Goal: Transaction & Acquisition: Purchase product/service

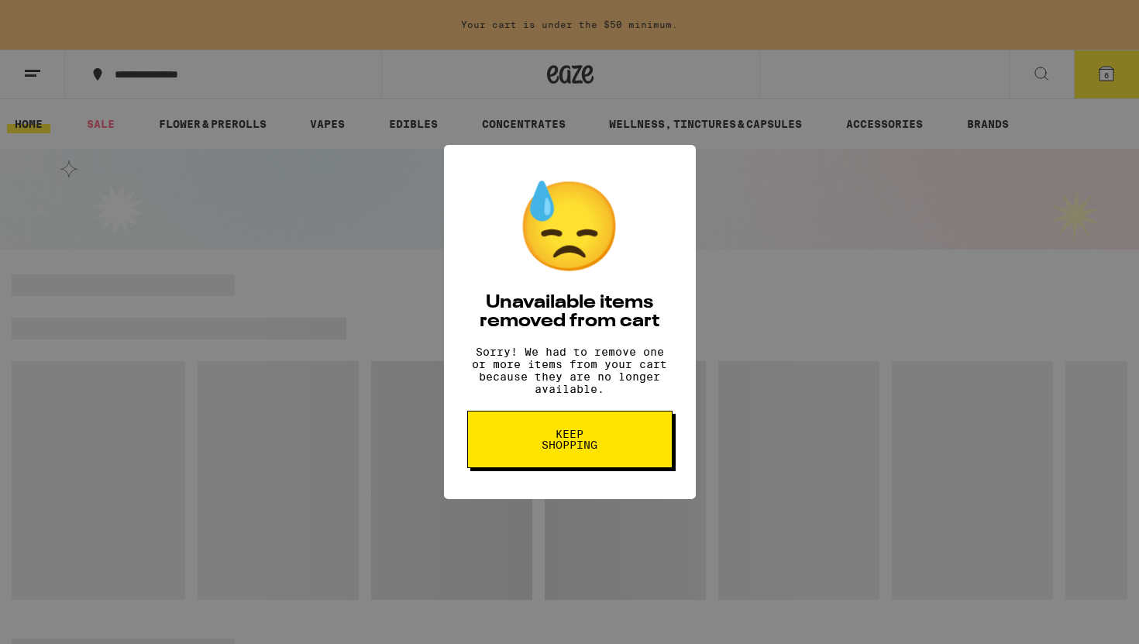
click at [620, 440] on button "Keep Shopping" at bounding box center [569, 439] width 205 height 57
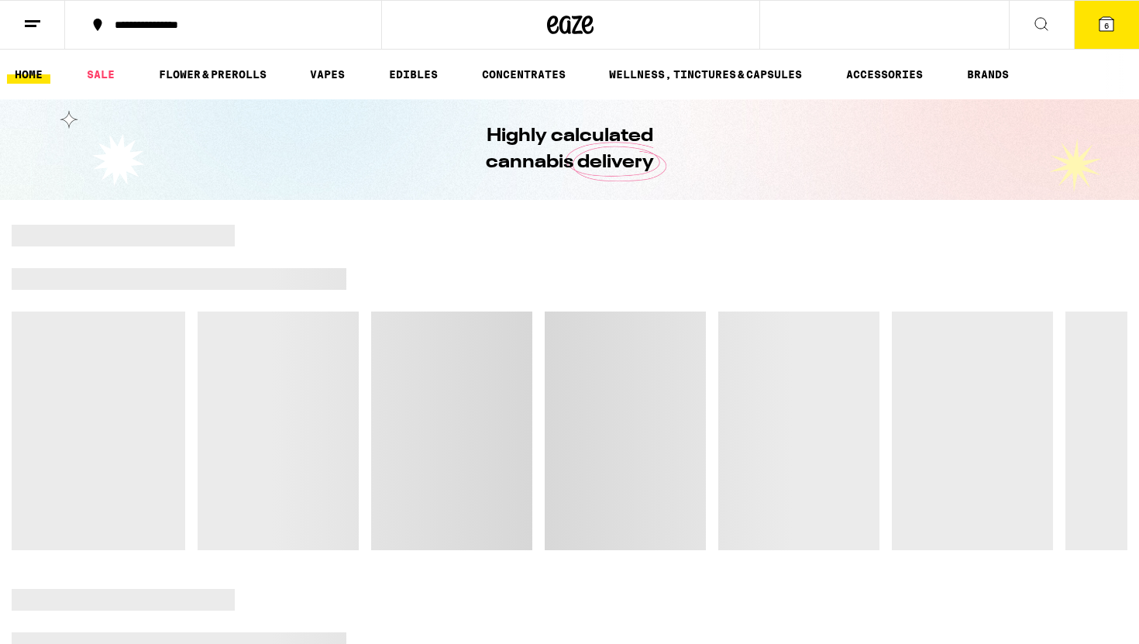
click at [112, 22] on div "**********" at bounding box center [232, 24] width 251 height 11
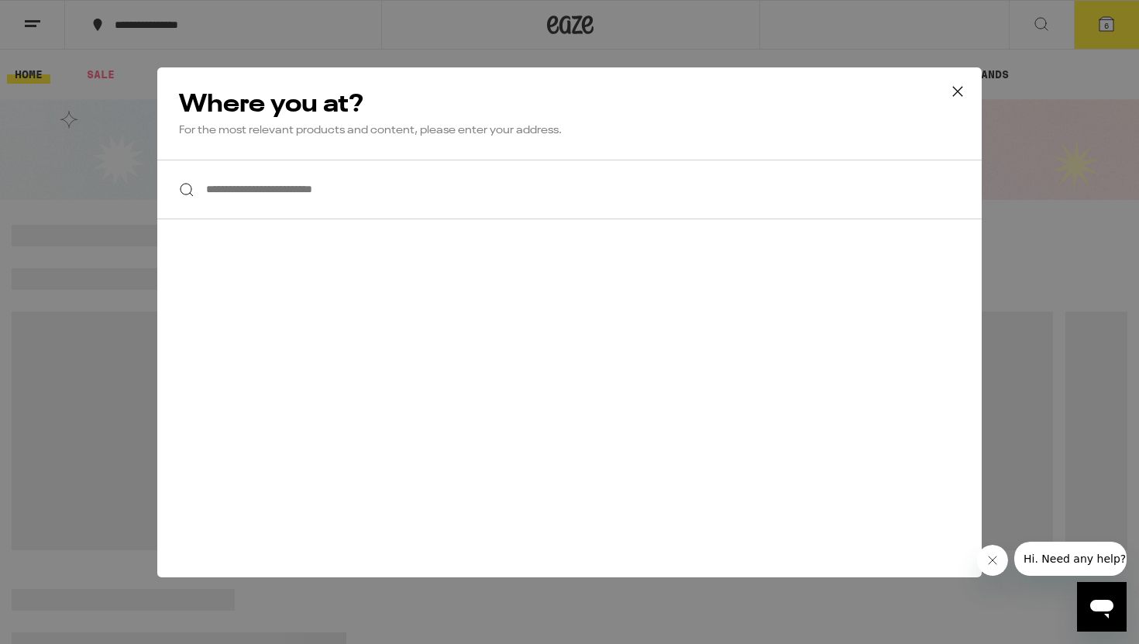
click at [276, 183] on input "**********" at bounding box center [569, 190] width 824 height 60
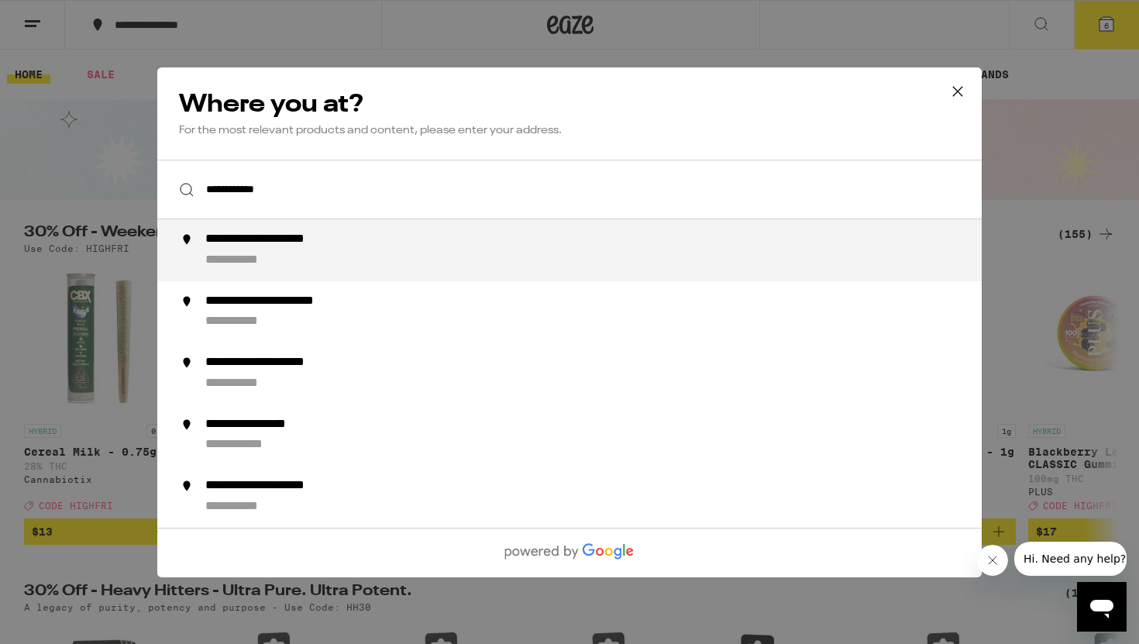
click at [311, 255] on div "**********" at bounding box center [600, 250] width 790 height 37
type input "**********"
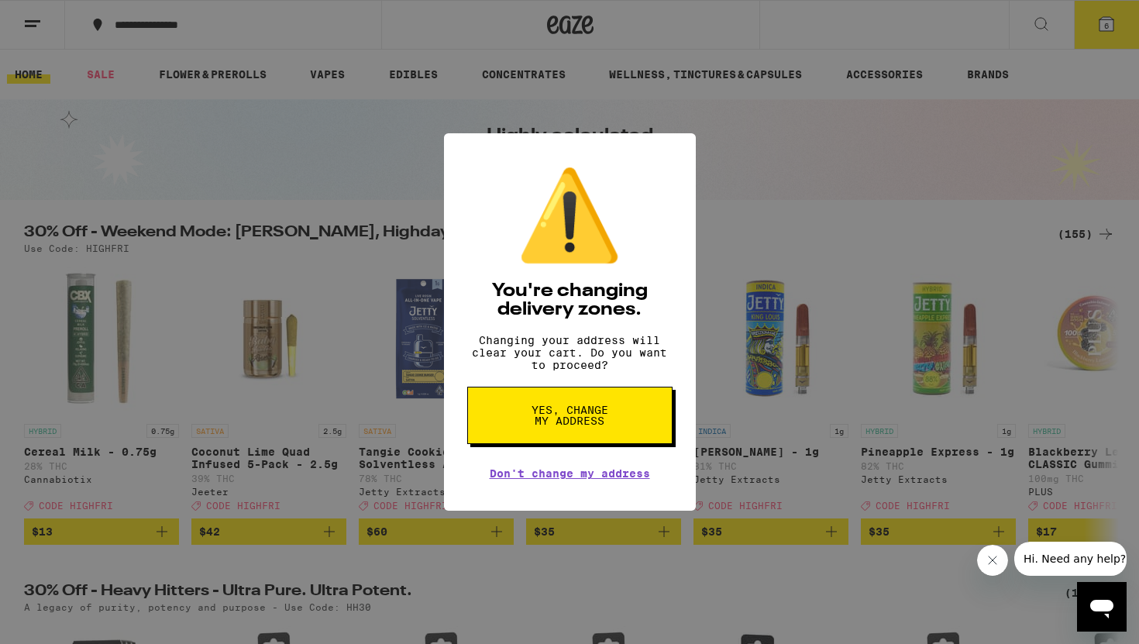
click at [618, 401] on button "Yes, change my address" at bounding box center [569, 415] width 205 height 57
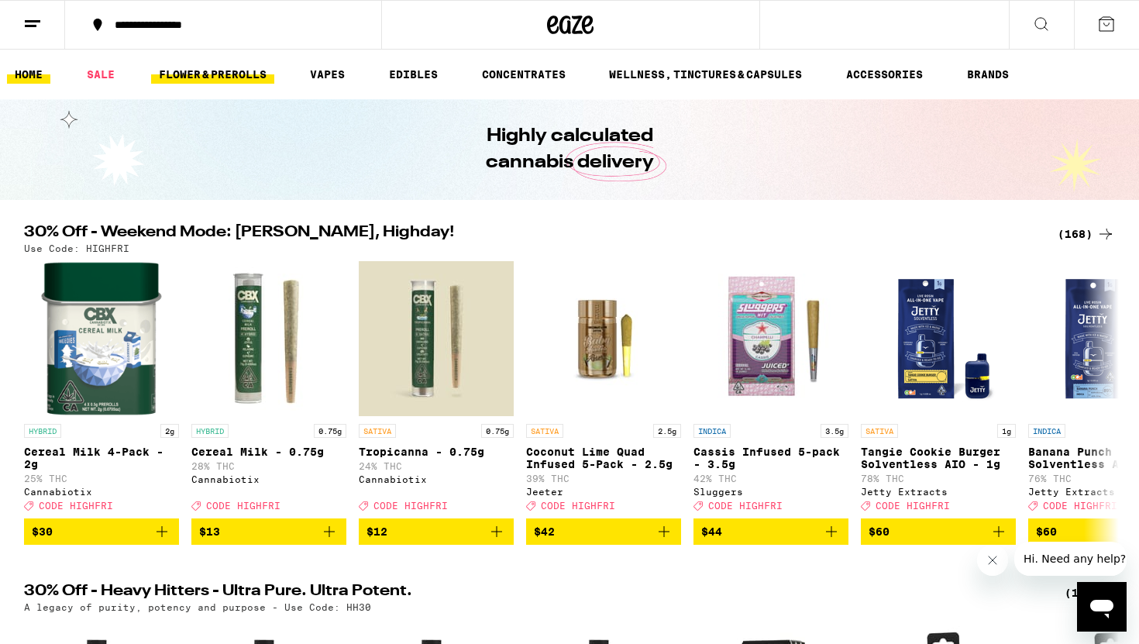
click at [243, 76] on link "FLOWER & PREROLLS" at bounding box center [212, 74] width 123 height 19
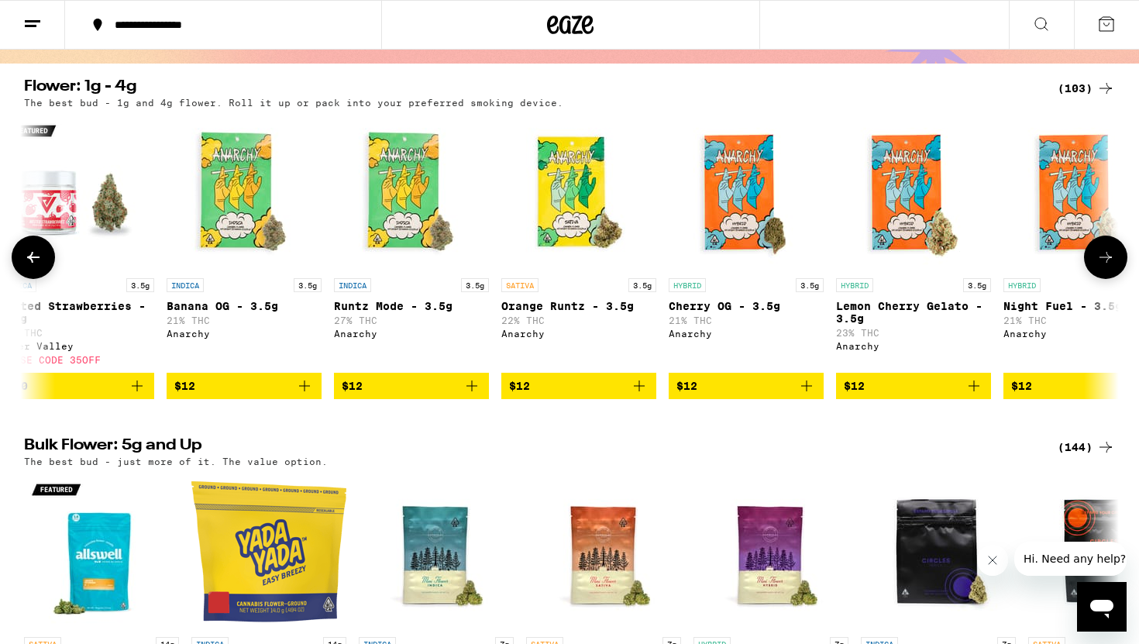
scroll to position [151, 0]
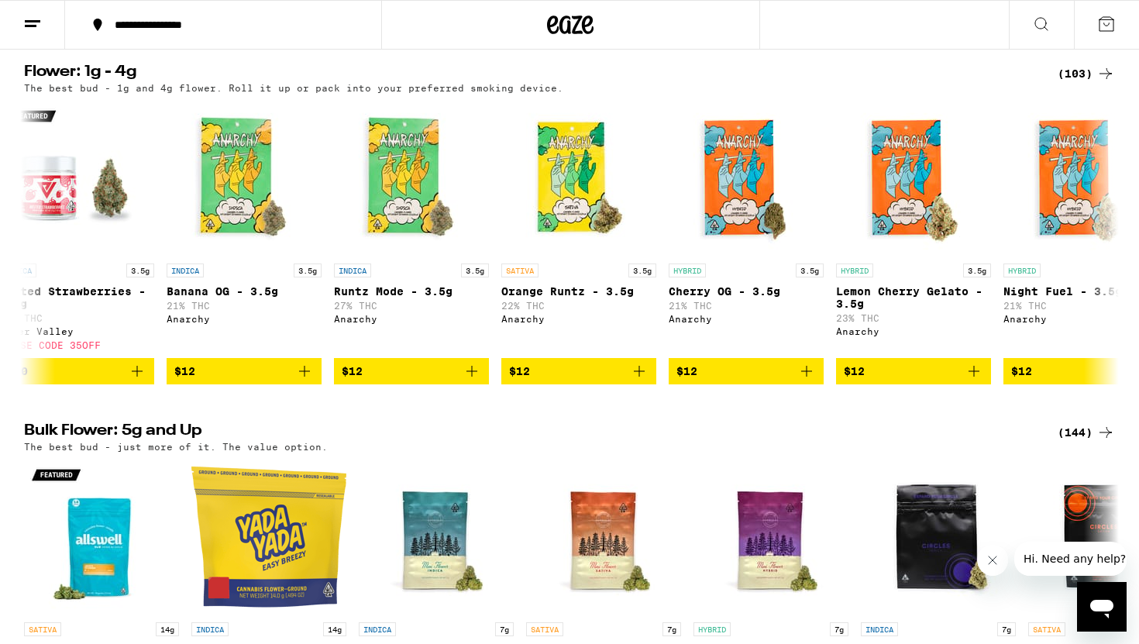
click at [1100, 442] on icon at bounding box center [1105, 432] width 19 height 19
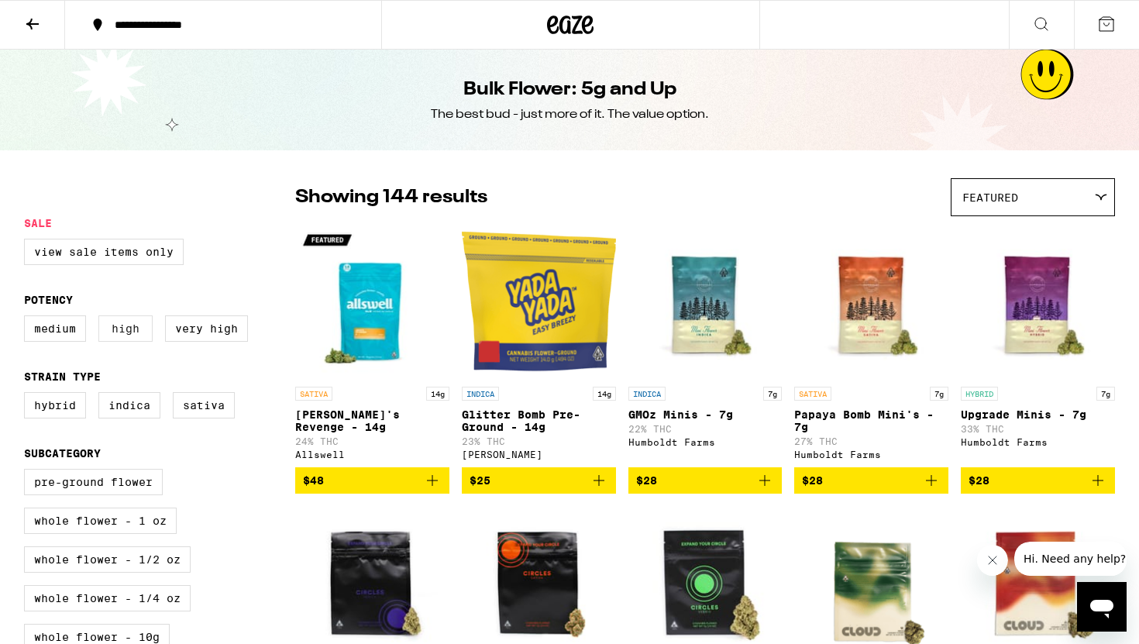
click at [136, 339] on label "High" at bounding box center [125, 328] width 54 height 26
click at [28, 318] on input "High" at bounding box center [27, 318] width 1 height 1
checkbox input "true"
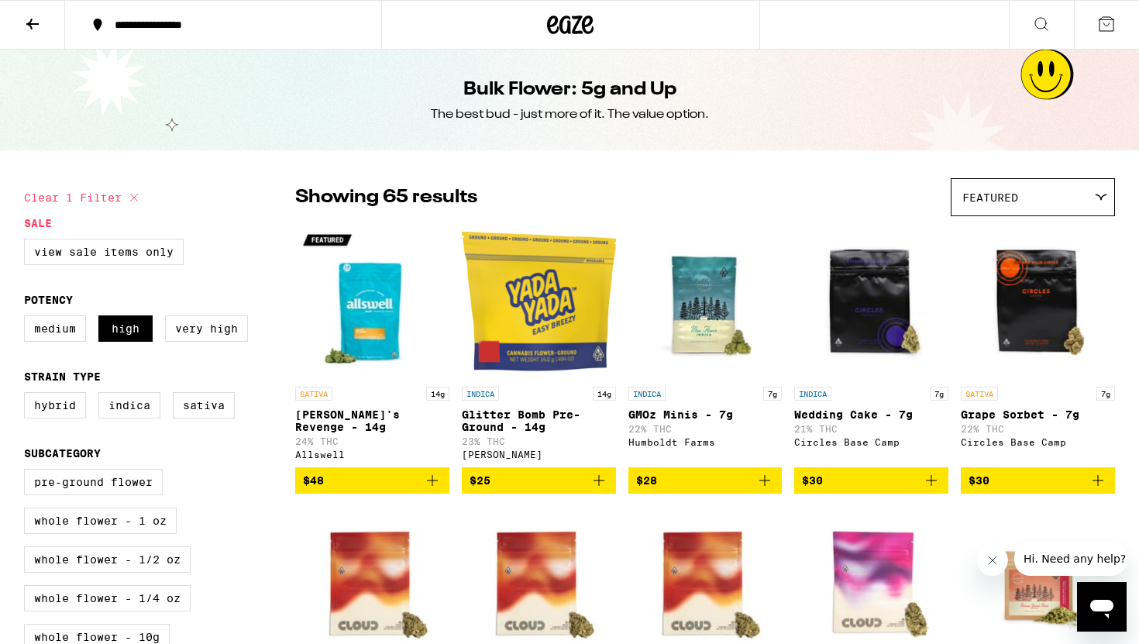
click at [1000, 186] on div "Featured" at bounding box center [1033, 197] width 163 height 36
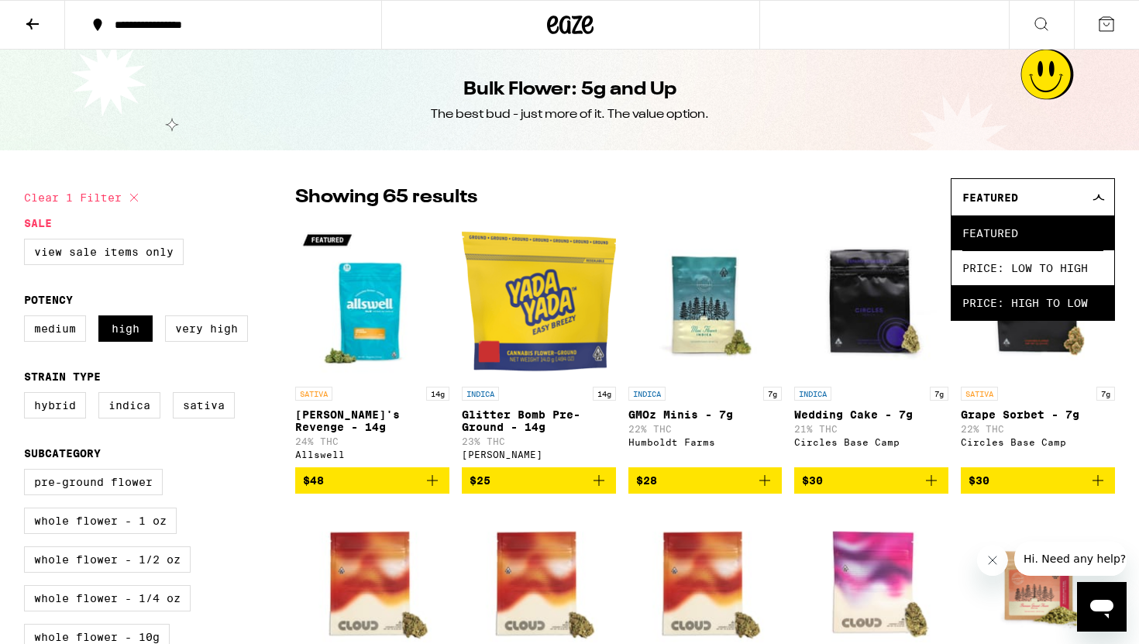
click at [1083, 304] on span "Price: High to Low" at bounding box center [1032, 302] width 141 height 35
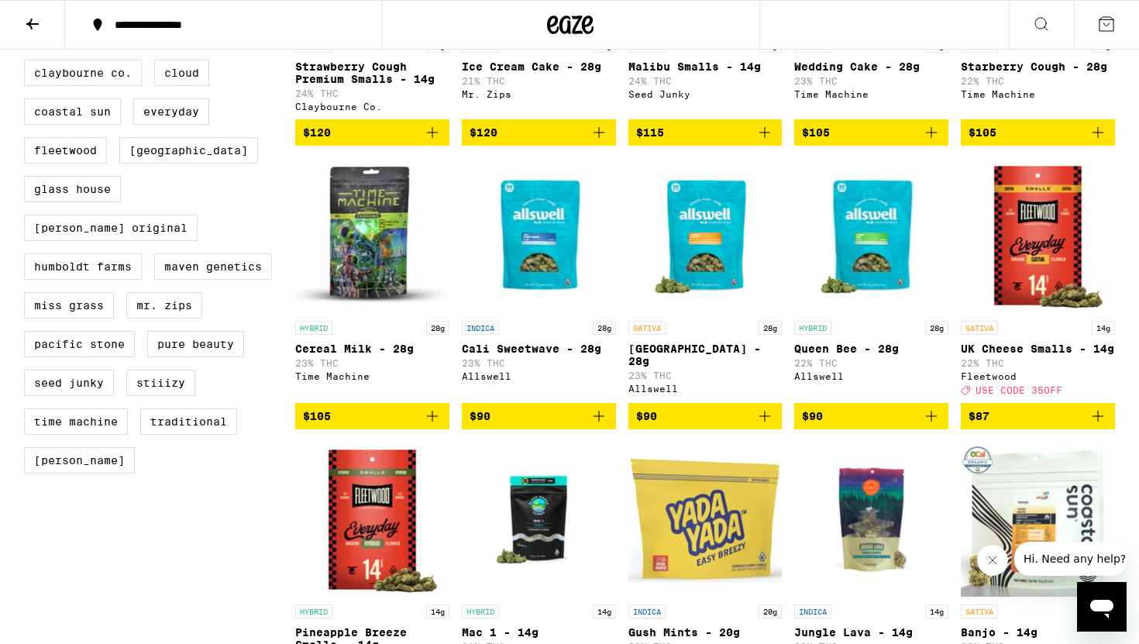
scroll to position [910, 0]
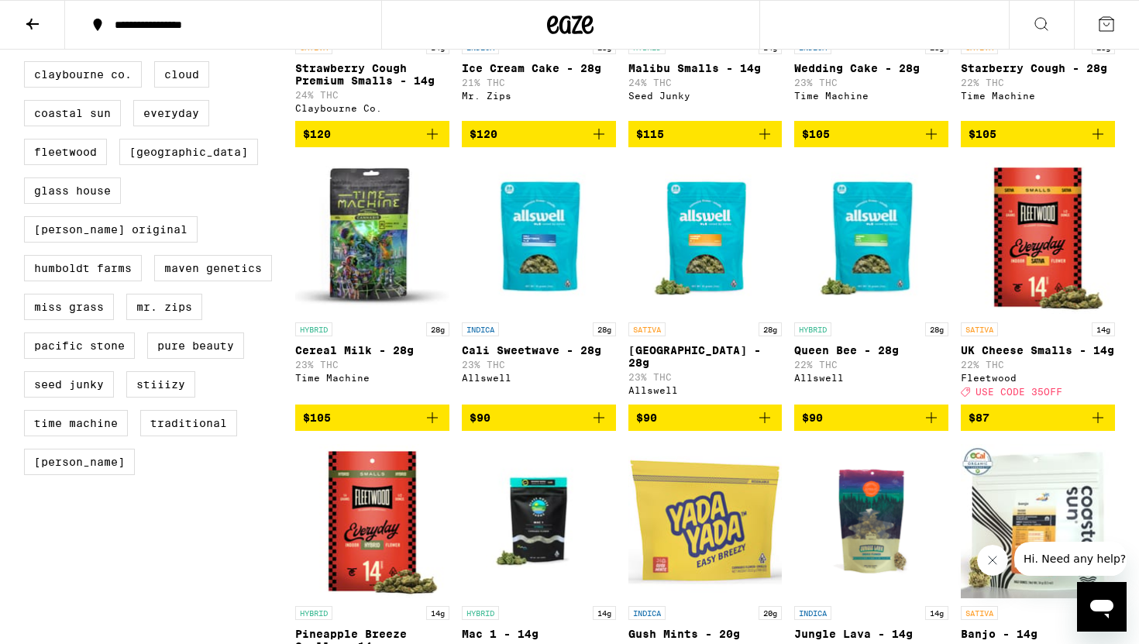
click at [1100, 431] on button "$87" at bounding box center [1038, 417] width 154 height 26
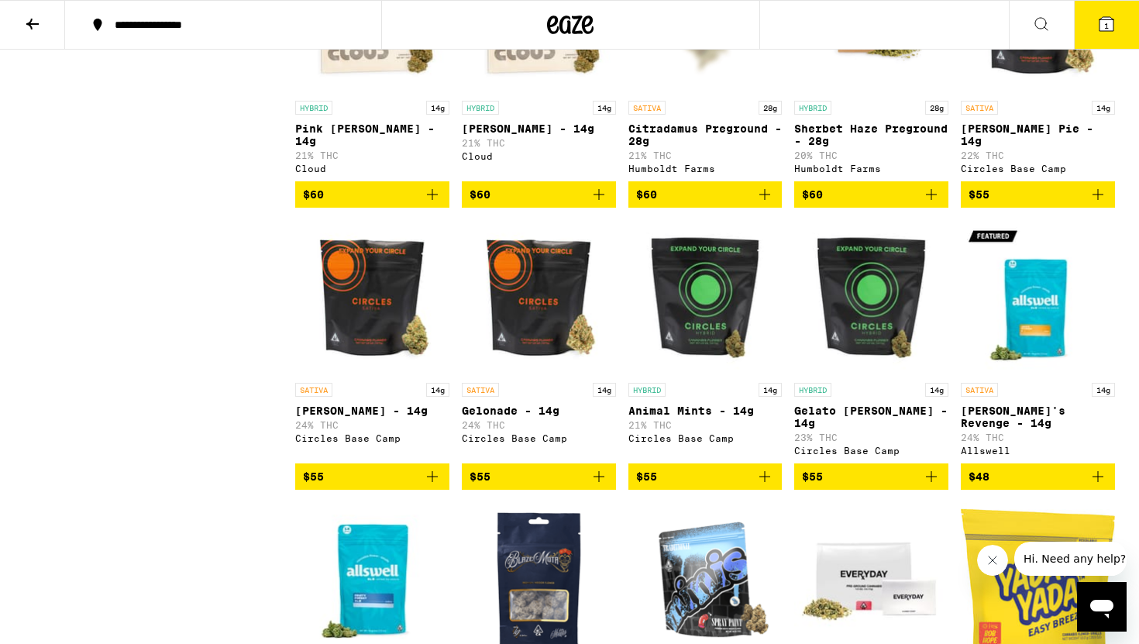
scroll to position [2221, 0]
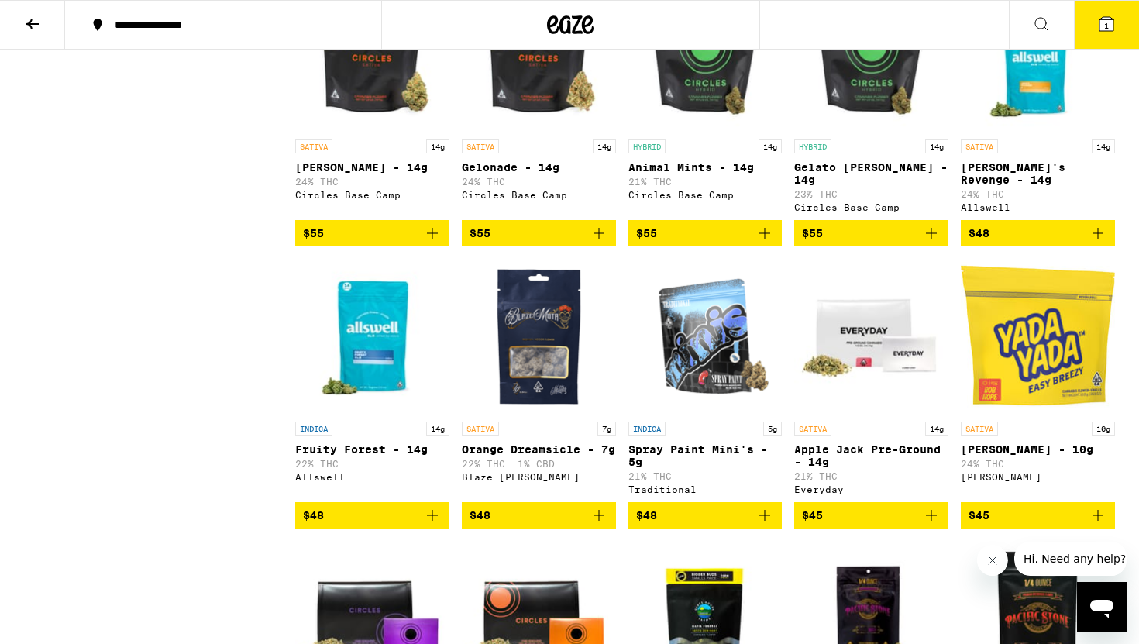
click at [1095, 243] on icon "Add to bag" at bounding box center [1098, 233] width 19 height 19
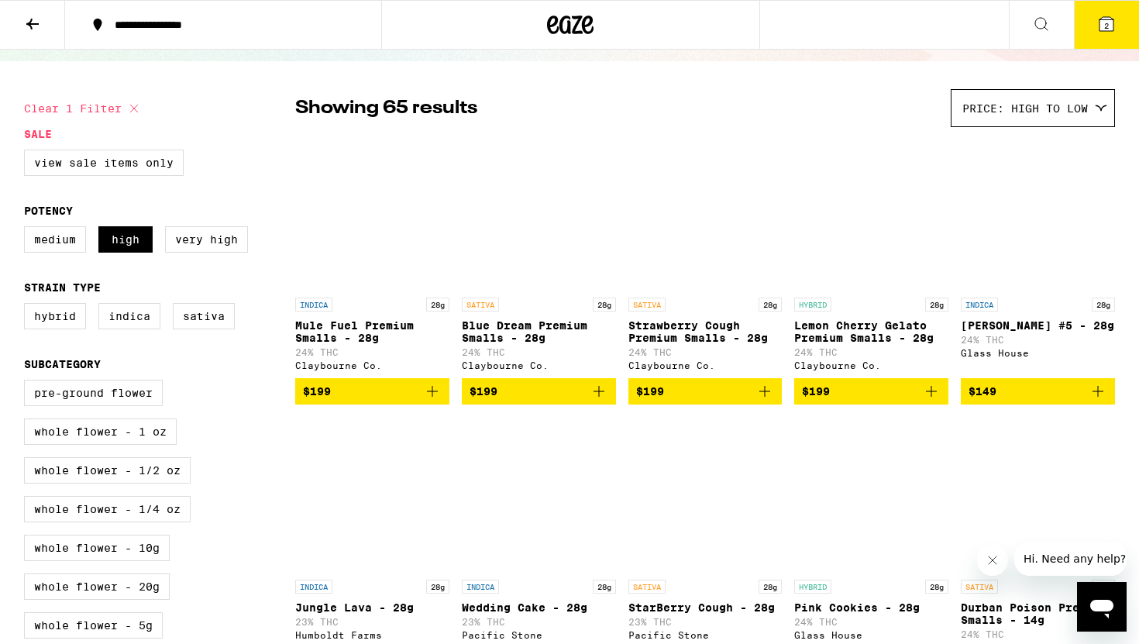
scroll to position [0, 0]
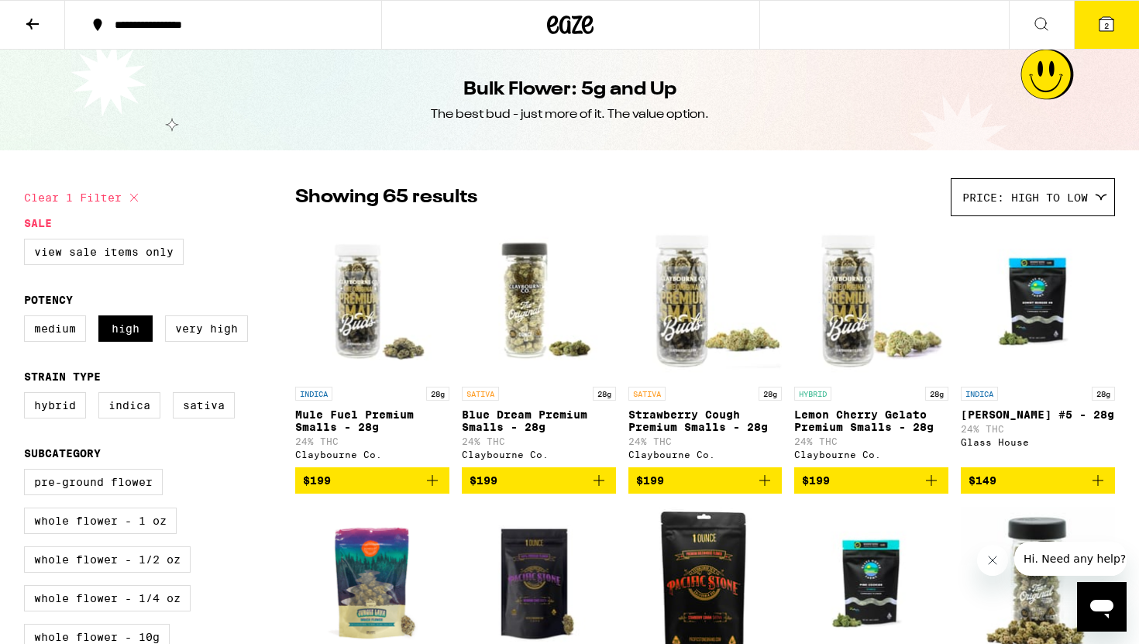
click at [889, 67] on div "Bulk Flower: 5g and Up The best bud - just more of it. The value option." at bounding box center [569, 100] width 1139 height 101
click at [573, 21] on icon at bounding box center [570, 25] width 46 height 28
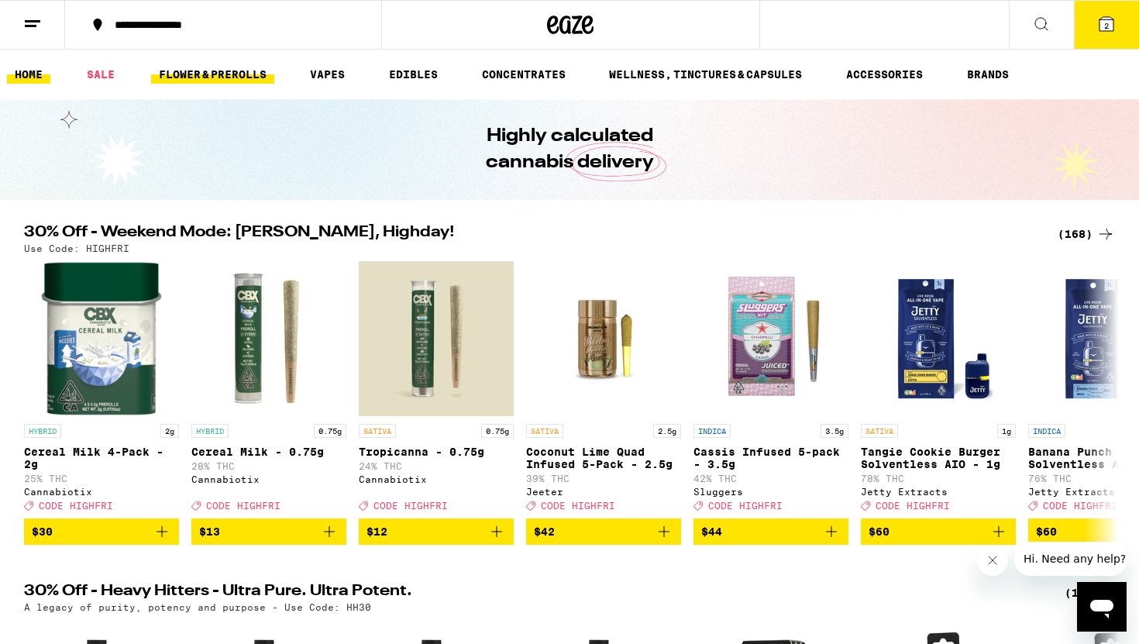
click at [242, 71] on link "FLOWER & PREROLLS" at bounding box center [212, 74] width 123 height 19
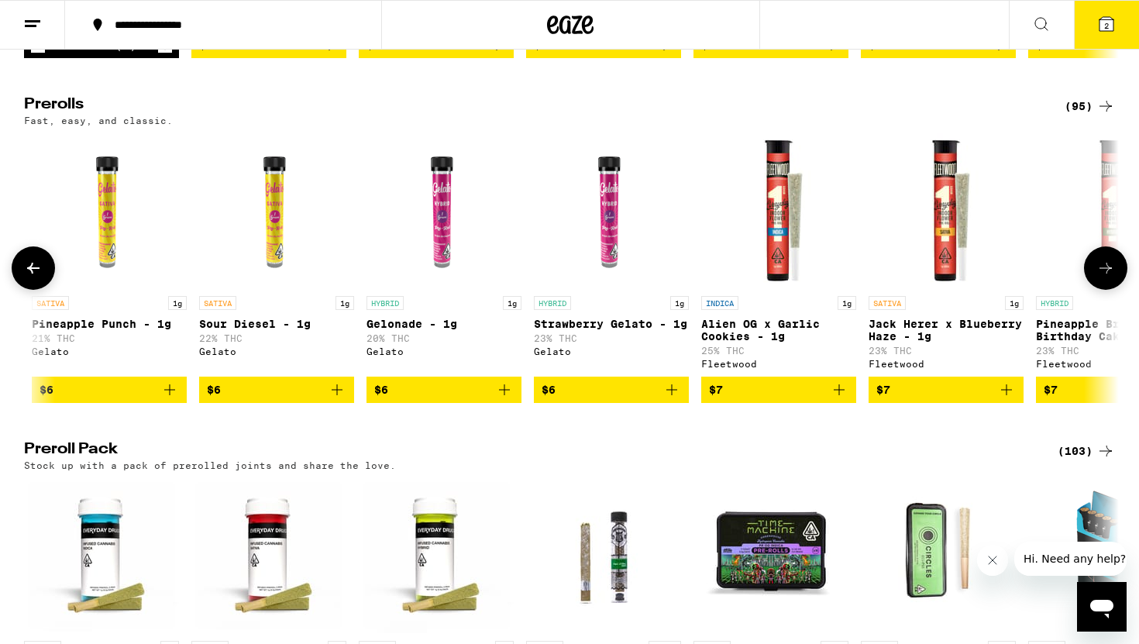
scroll to position [0, 235]
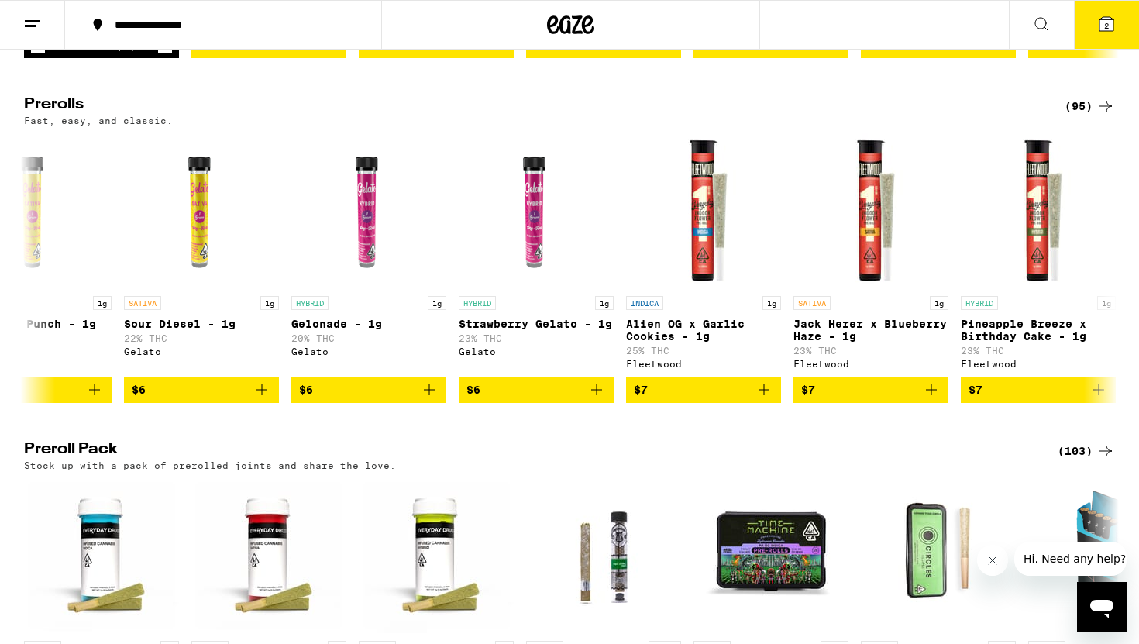
click at [1076, 460] on div "(103)" at bounding box center [1086, 451] width 57 height 19
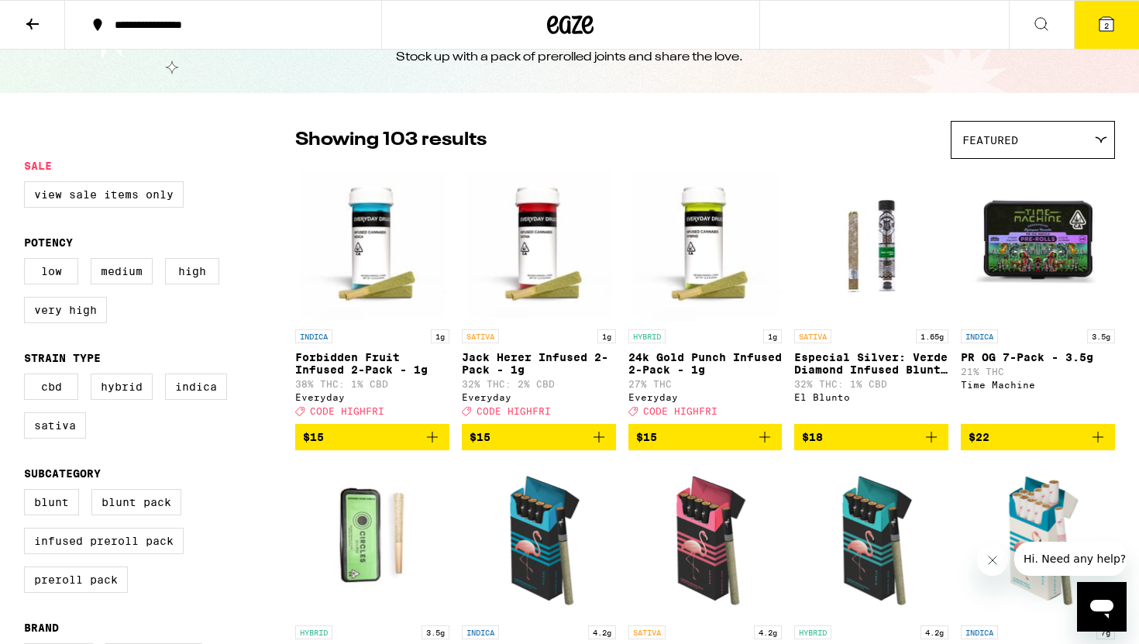
scroll to position [56, 0]
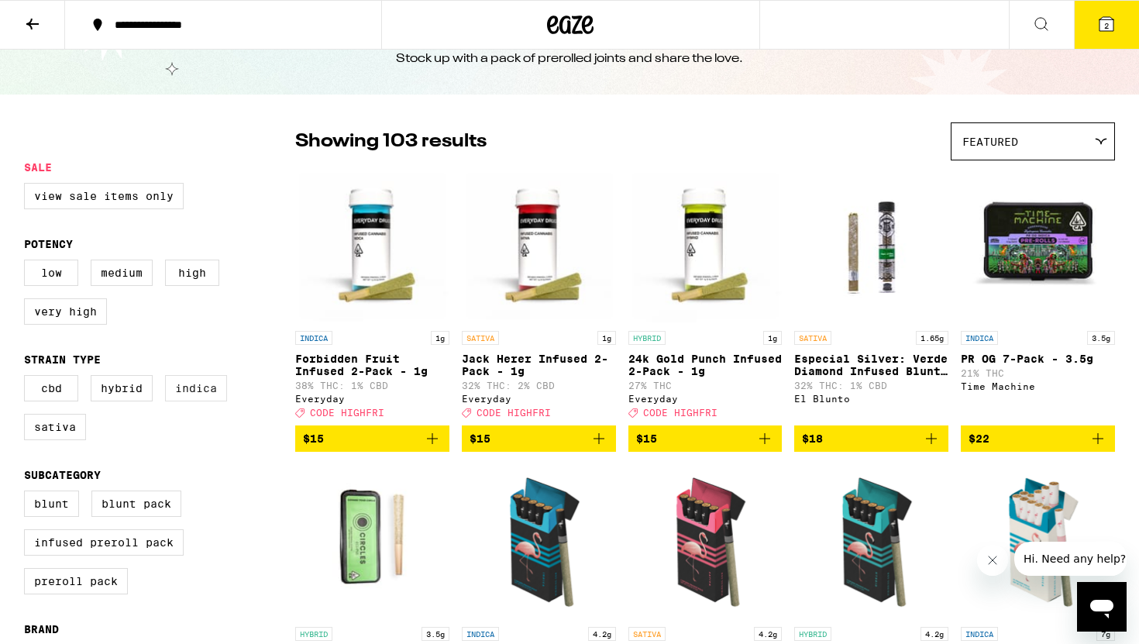
click at [205, 389] on label "Indica" at bounding box center [196, 388] width 62 height 26
click at [28, 378] on input "Indica" at bounding box center [27, 377] width 1 height 1
checkbox input "true"
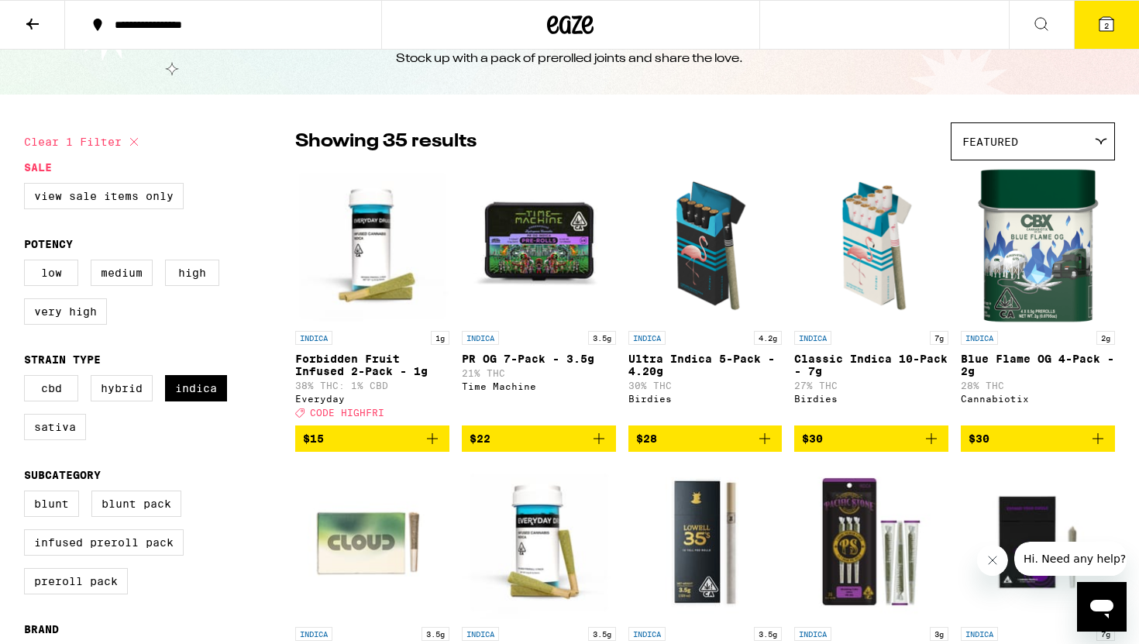
click at [1000, 126] on div "Featured" at bounding box center [1033, 141] width 163 height 36
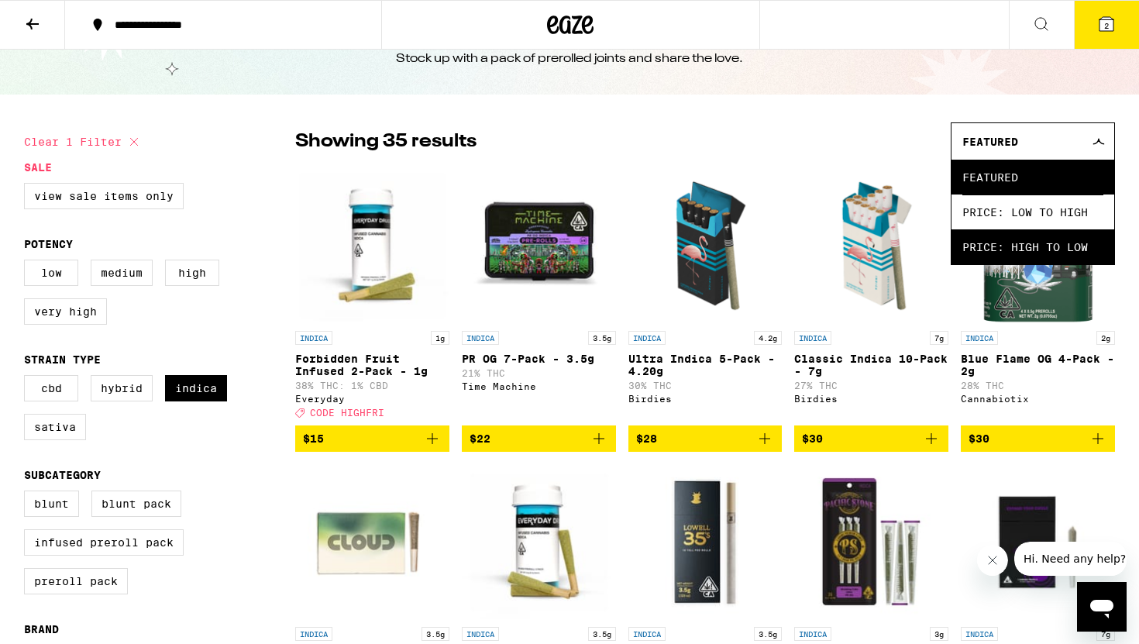
click at [987, 246] on span "Price: High to Low" at bounding box center [1032, 246] width 141 height 35
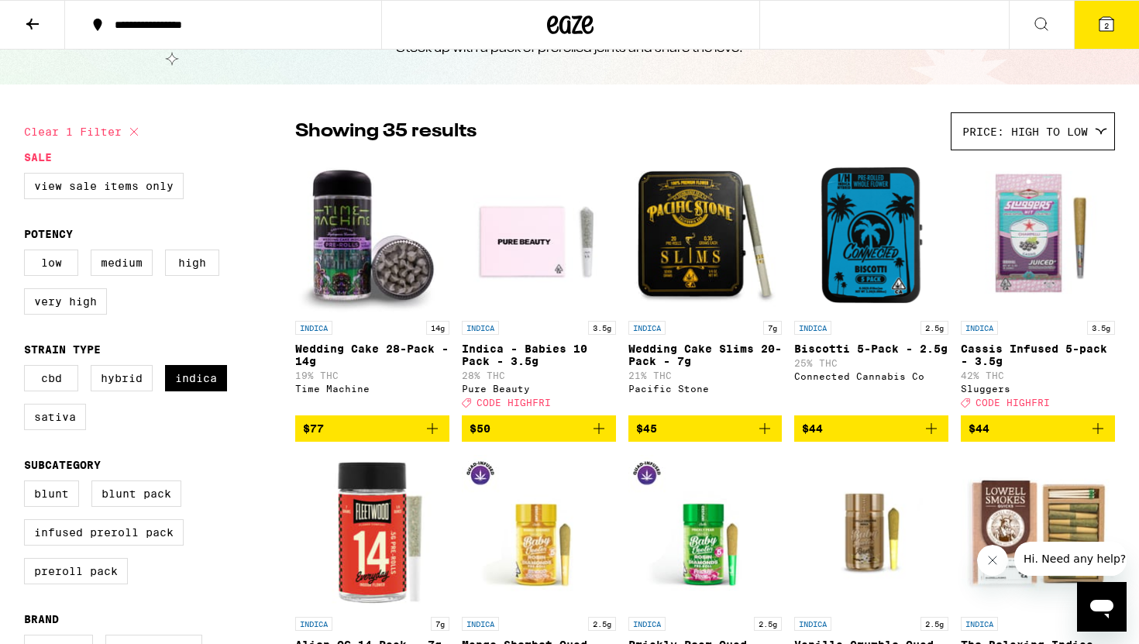
scroll to position [67, 0]
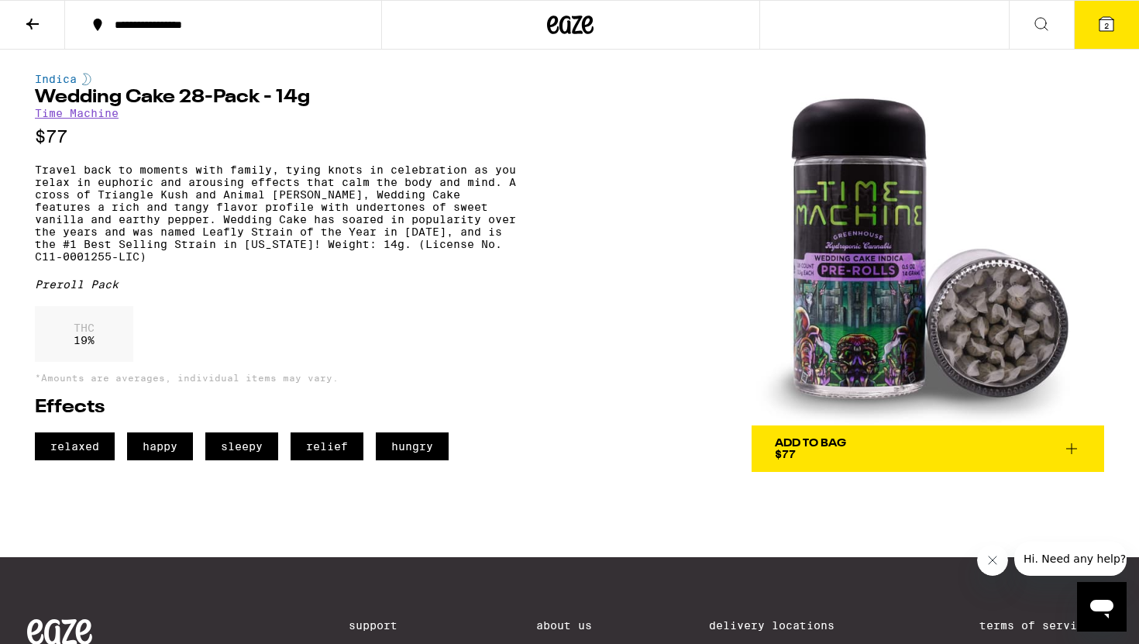
click at [1070, 446] on icon at bounding box center [1071, 448] width 19 height 19
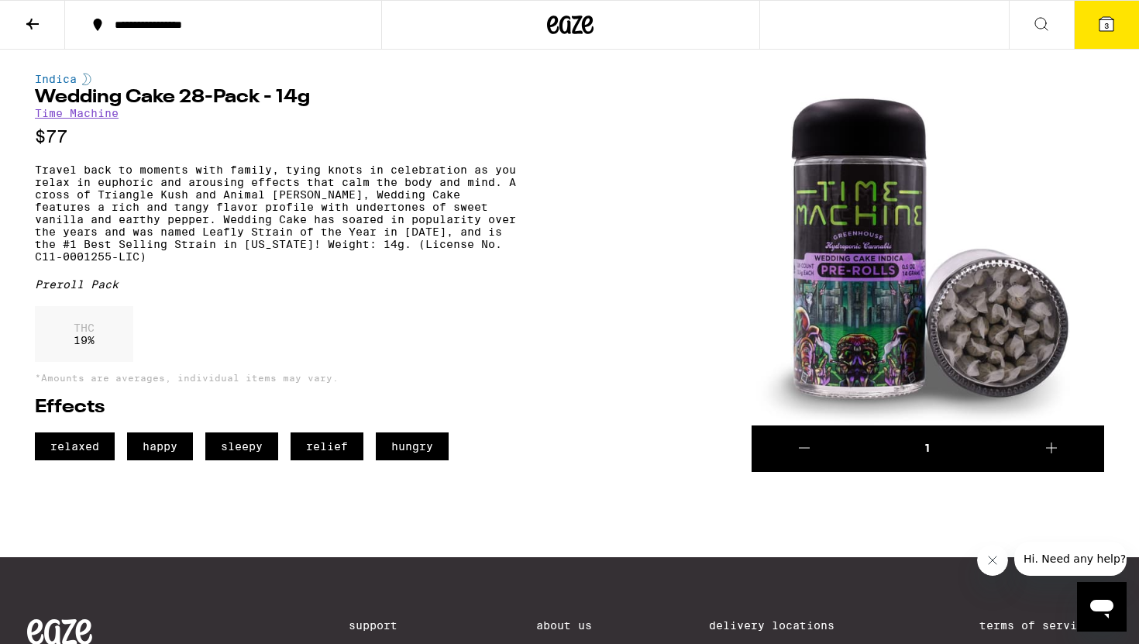
click at [37, 31] on icon at bounding box center [32, 24] width 19 height 19
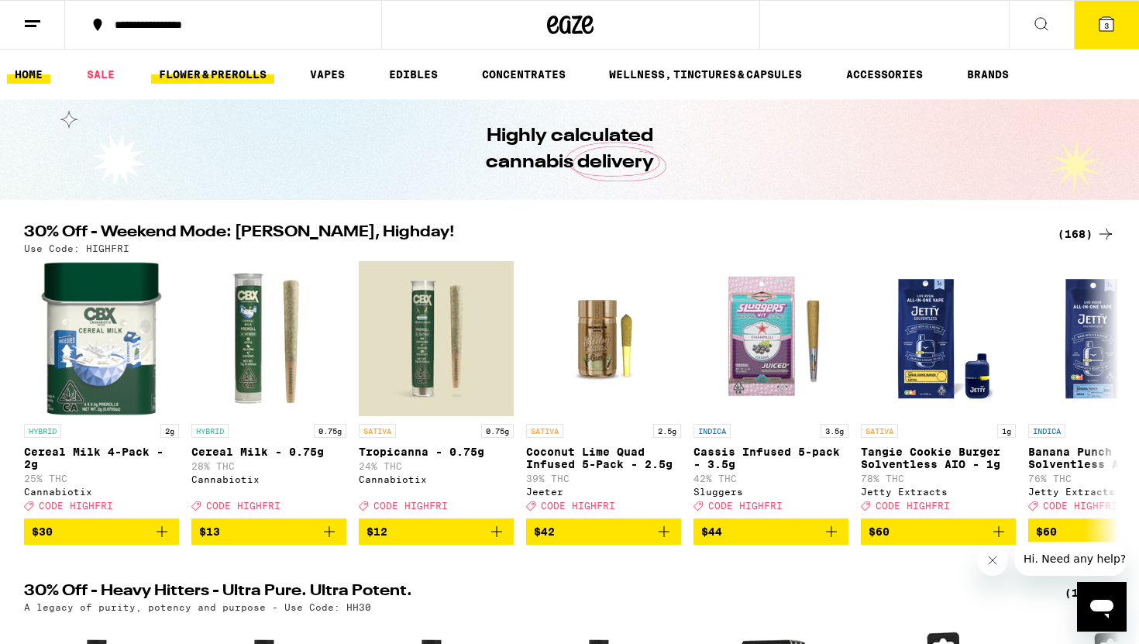
click at [207, 72] on link "FLOWER & PREROLLS" at bounding box center [212, 74] width 123 height 19
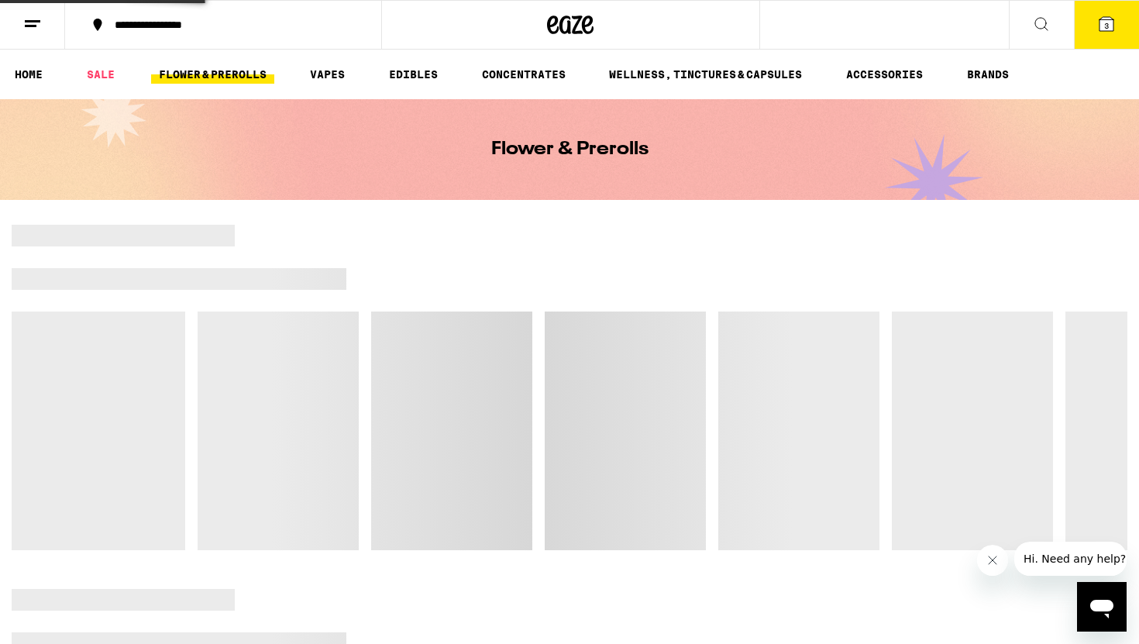
click at [207, 72] on link "FLOWER & PREROLLS" at bounding box center [212, 74] width 123 height 19
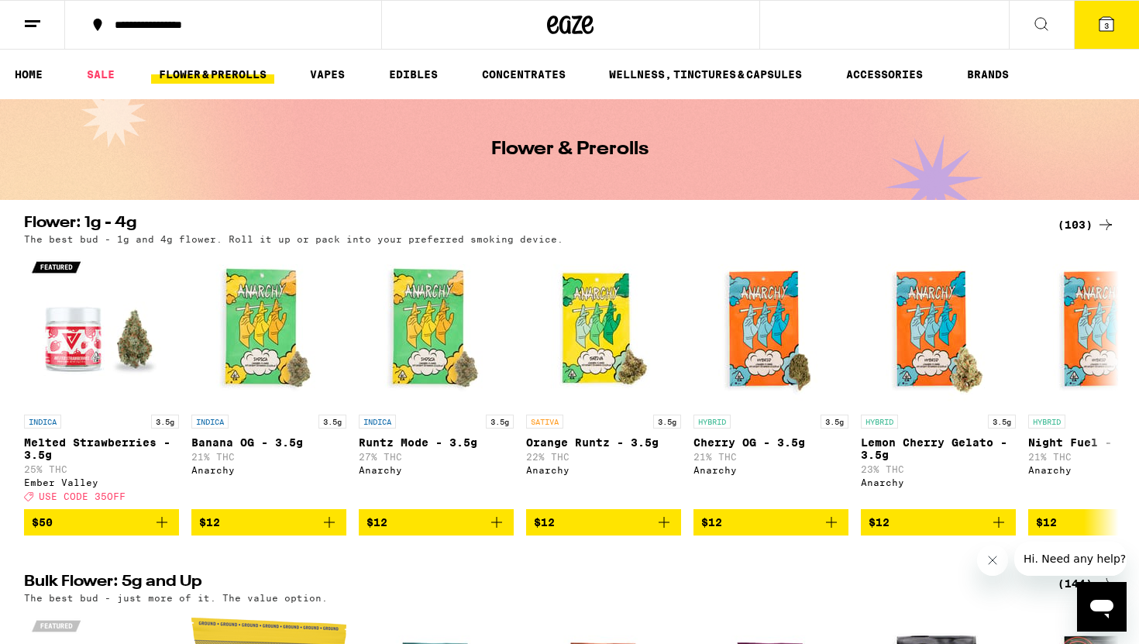
click at [1044, 19] on icon at bounding box center [1041, 24] width 19 height 19
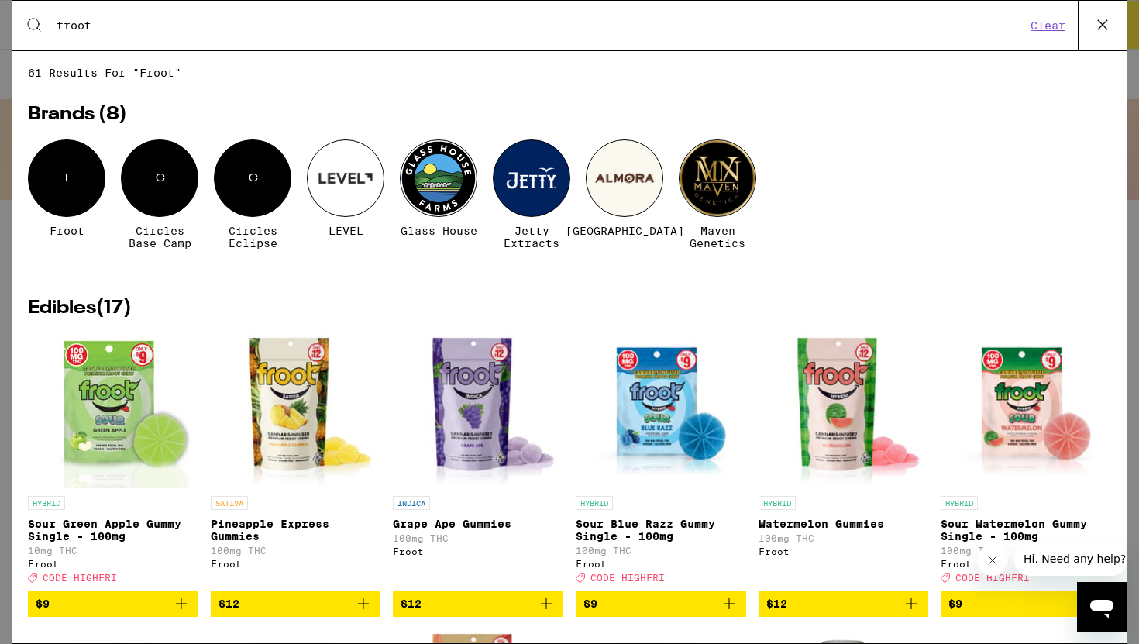
type input "froot"
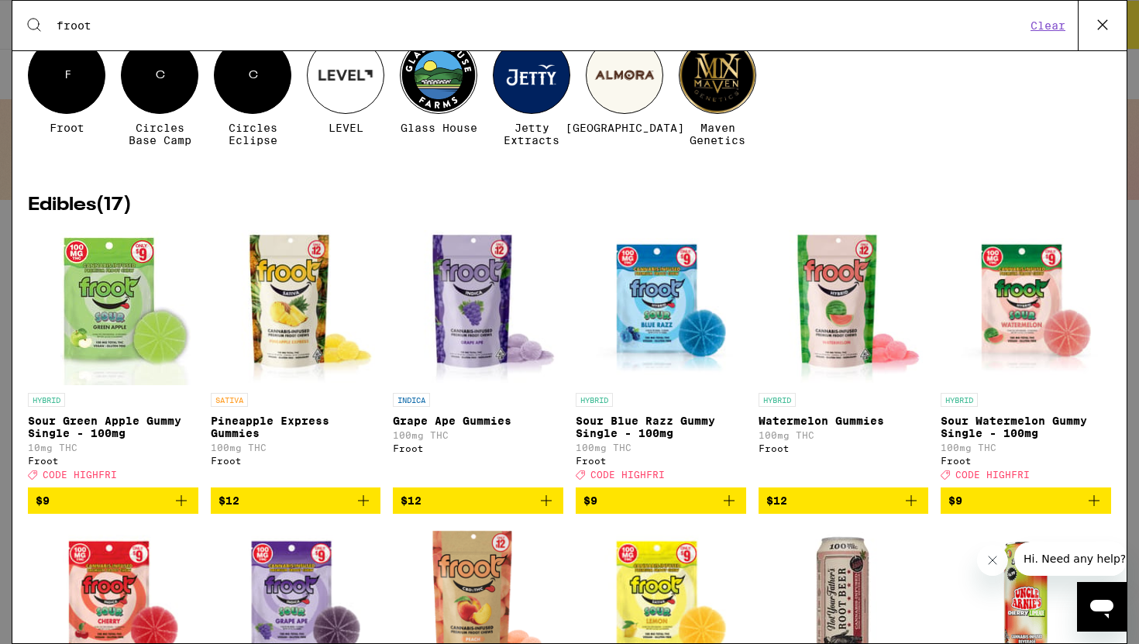
scroll to position [114, 0]
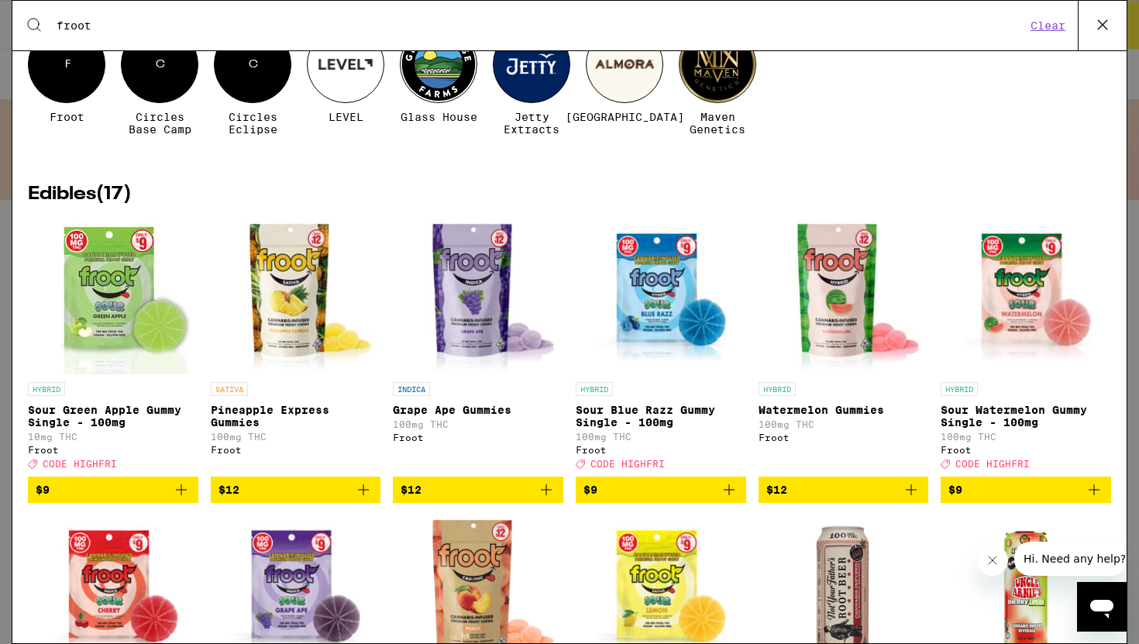
click at [546, 499] on icon "Add to bag" at bounding box center [546, 489] width 19 height 19
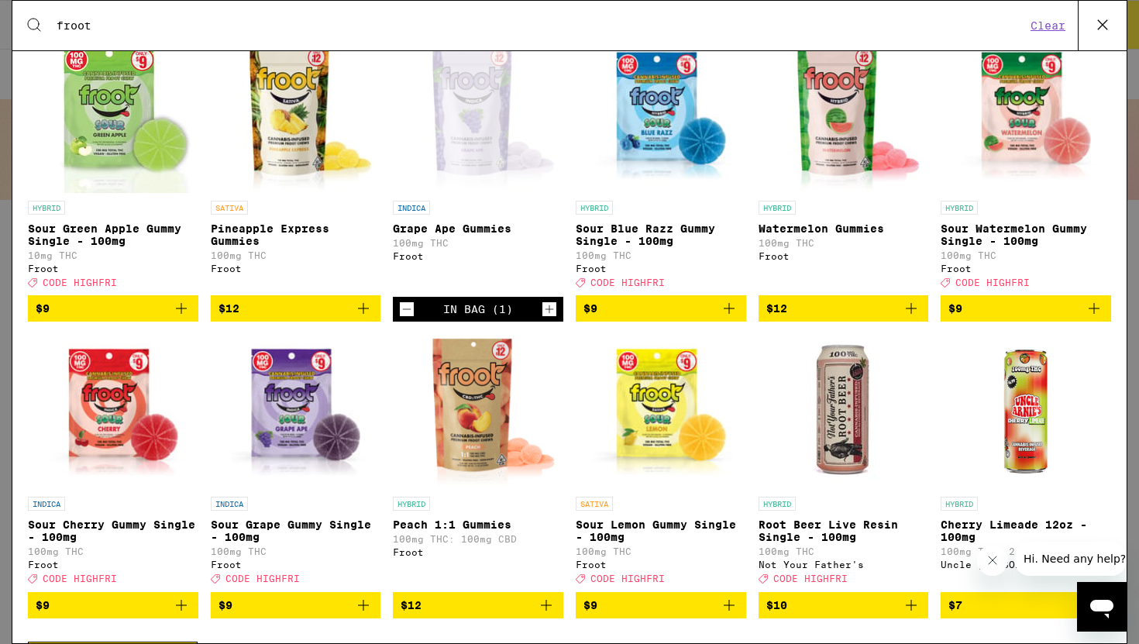
scroll to position [300, 0]
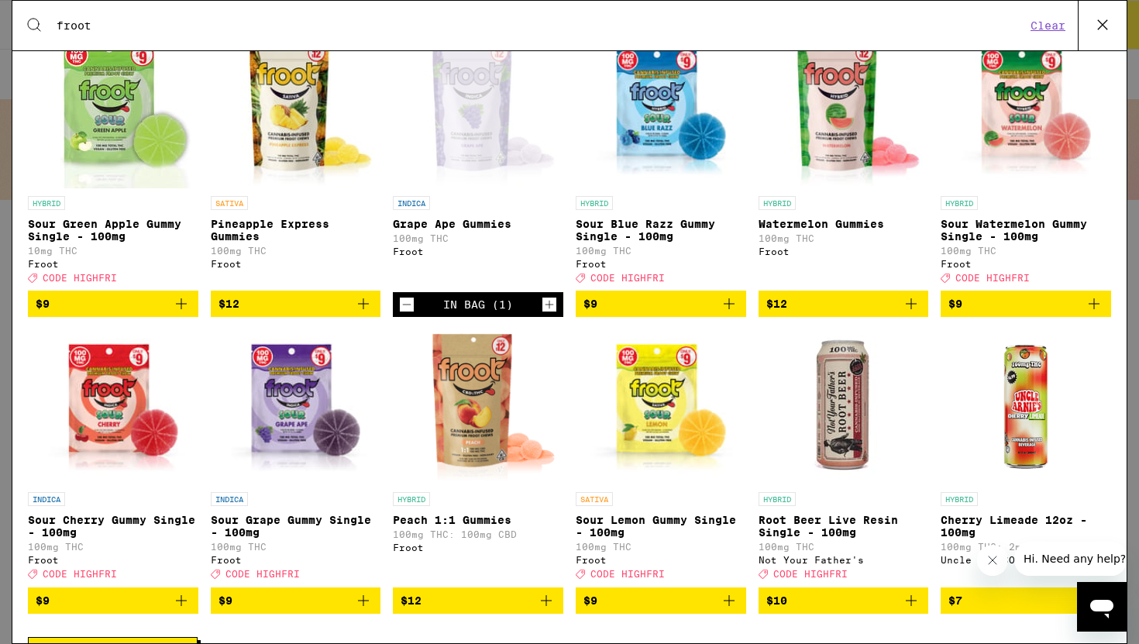
click at [727, 610] on icon "Add to bag" at bounding box center [729, 600] width 19 height 19
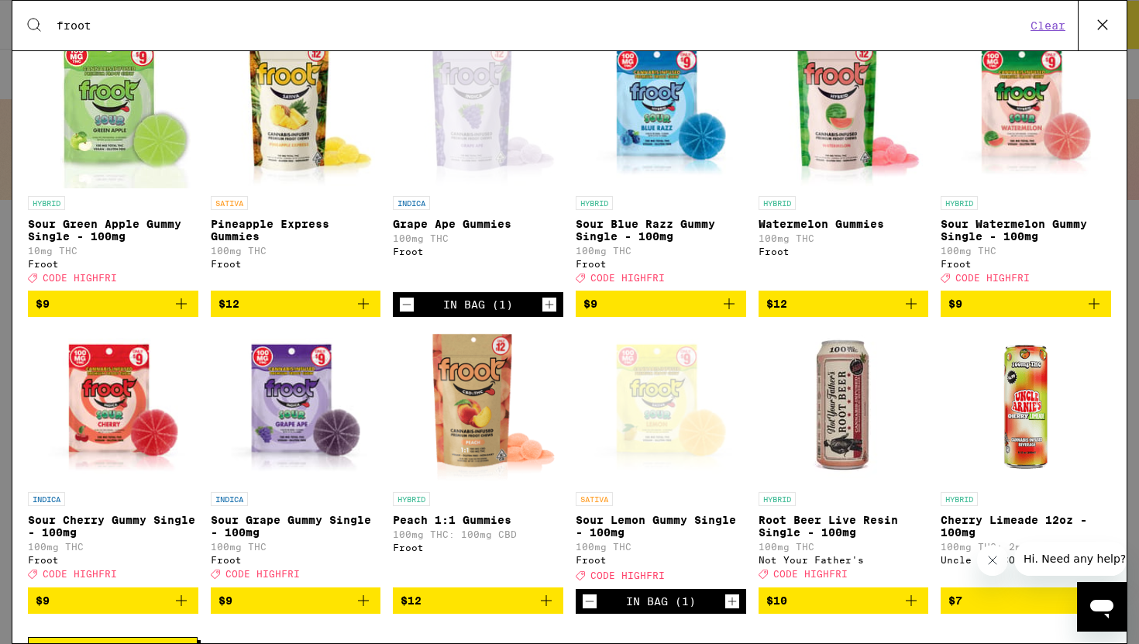
click at [727, 611] on icon "Increment" at bounding box center [732, 601] width 14 height 19
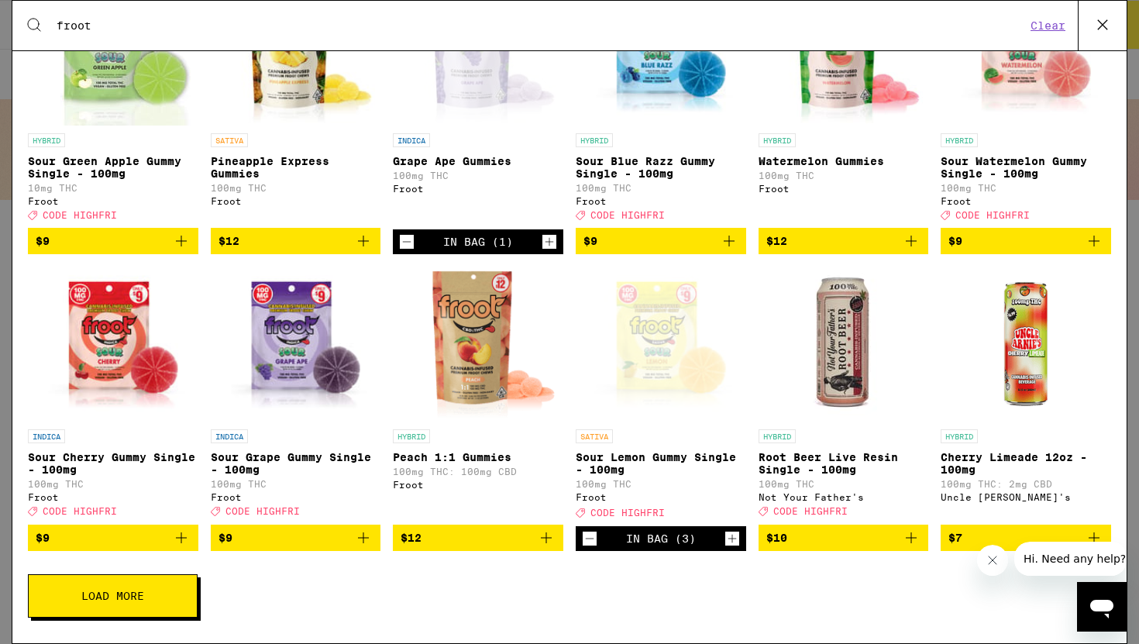
scroll to position [362, 0]
